Goal: Check status: Check status

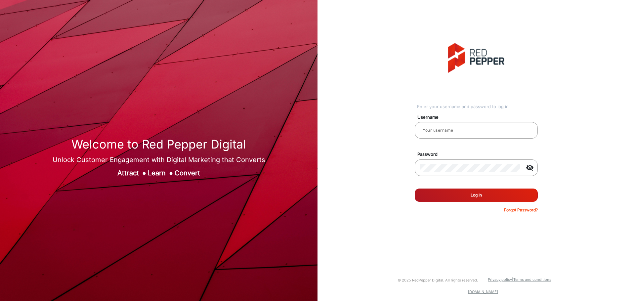
type input "[PERSON_NAME]"
click at [471, 195] on button "Log In" at bounding box center [475, 194] width 123 height 13
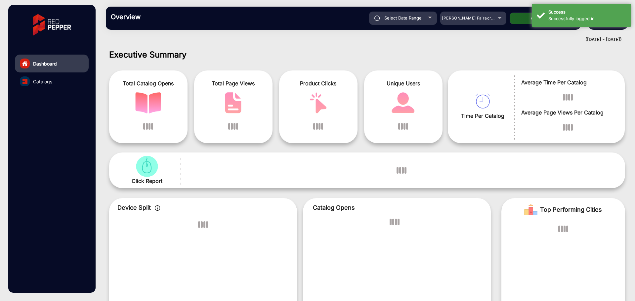
scroll to position [5, 0]
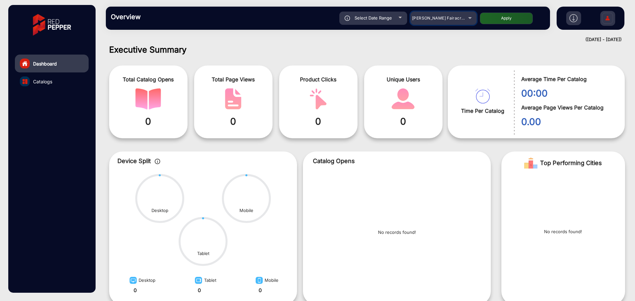
drag, startPoint x: 422, startPoint y: 16, endPoint x: 423, endPoint y: 19, distance: 3.4
click at [423, 17] on span "[PERSON_NAME] Fairacre Farms" at bounding box center [444, 18] width 65 height 5
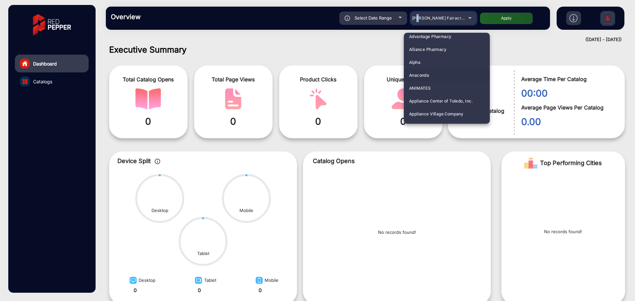
scroll to position [79, 0]
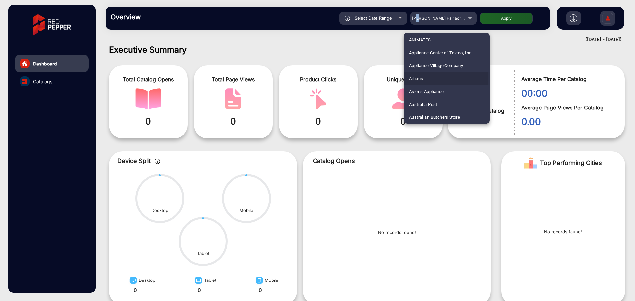
click at [419, 80] on span "Arhaus" at bounding box center [416, 78] width 14 height 13
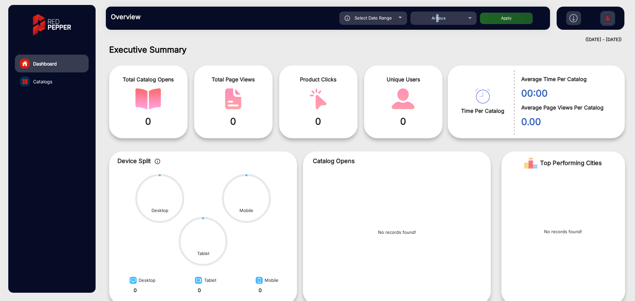
click at [494, 18] on button "Apply" at bounding box center [506, 19] width 53 height 12
type input "[DATE]"
